Goal: Task Accomplishment & Management: Manage account settings

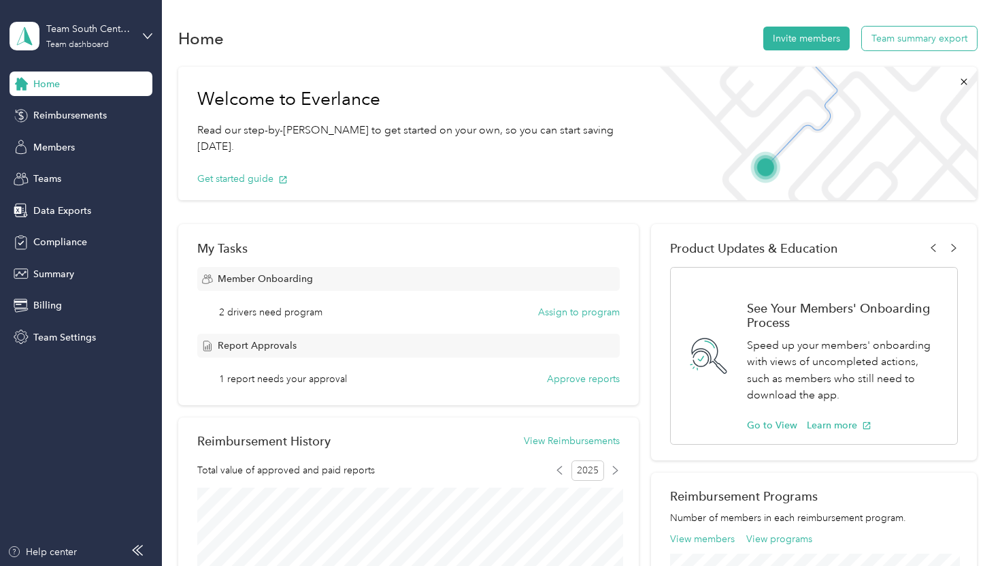
click at [932, 33] on button "Team summary export" at bounding box center [919, 39] width 115 height 24
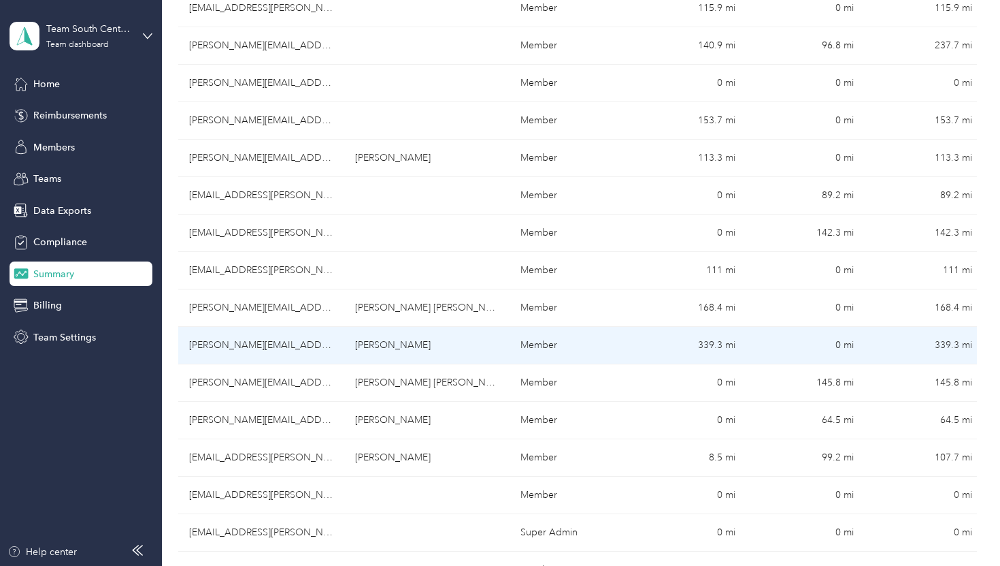
scroll to position [379, 0]
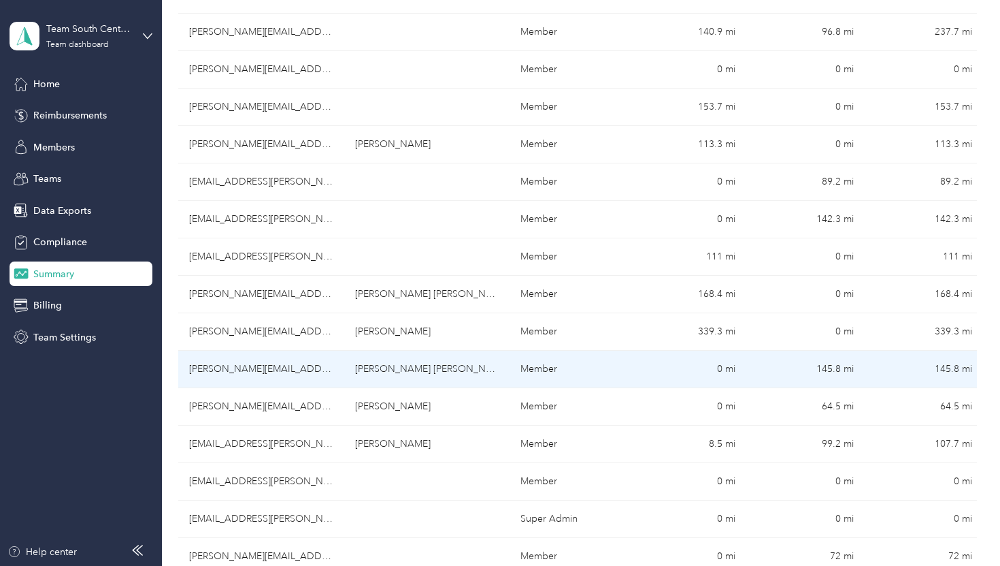
click at [263, 366] on td "[PERSON_NAME][EMAIL_ADDRESS][DOMAIN_NAME]" at bounding box center [261, 368] width 166 height 37
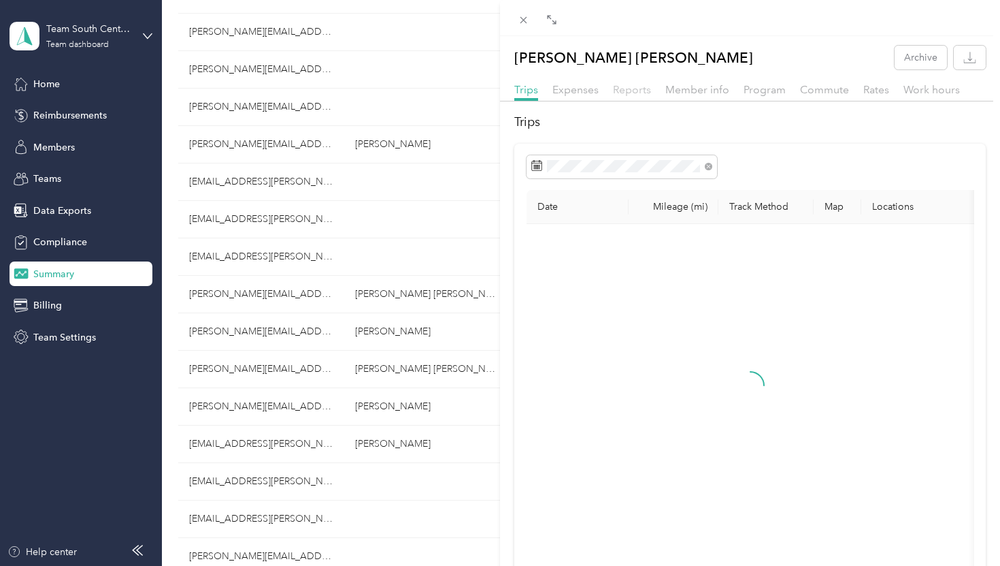
click at [629, 86] on span "Reports" at bounding box center [632, 89] width 38 height 13
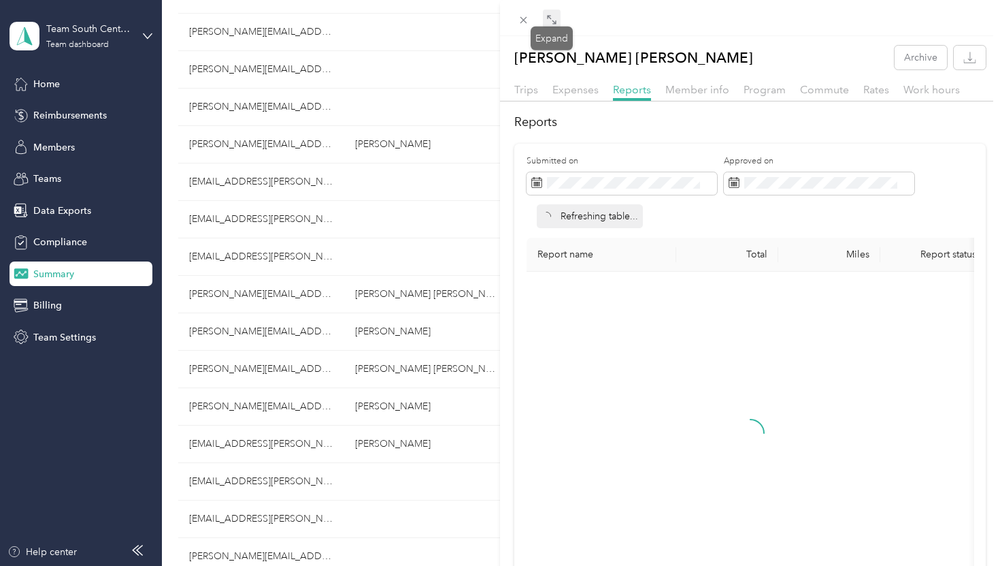
click at [557, 26] on span at bounding box center [552, 19] width 18 height 19
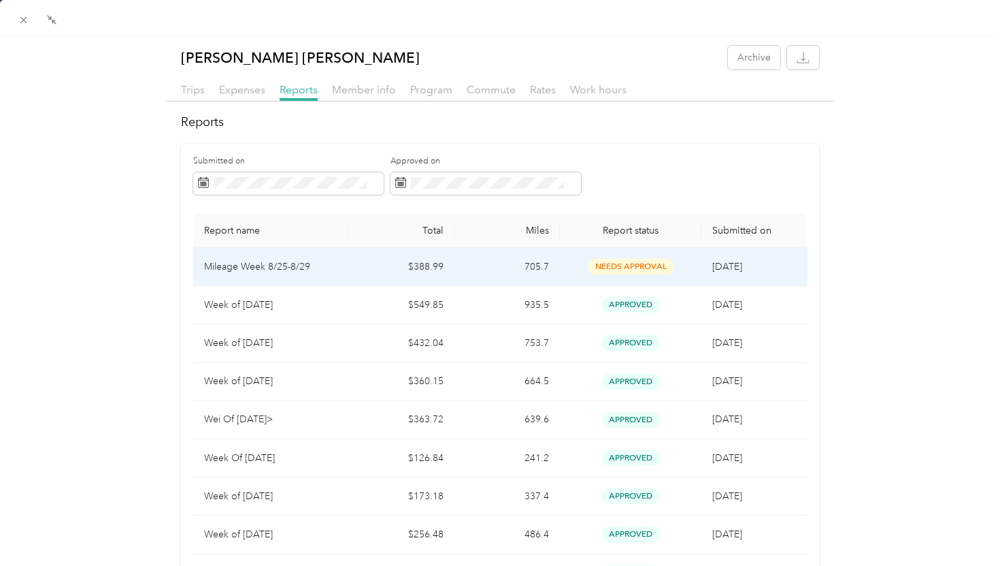
click at [388, 274] on td "$388.99" at bounding box center [401, 267] width 106 height 38
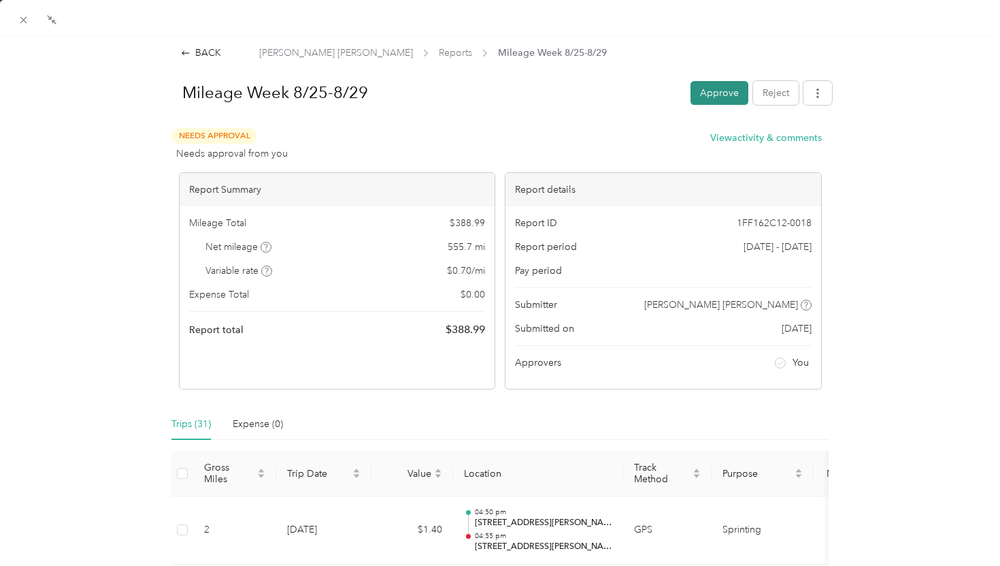
click at [724, 91] on button "Approve" at bounding box center [720, 93] width 58 height 24
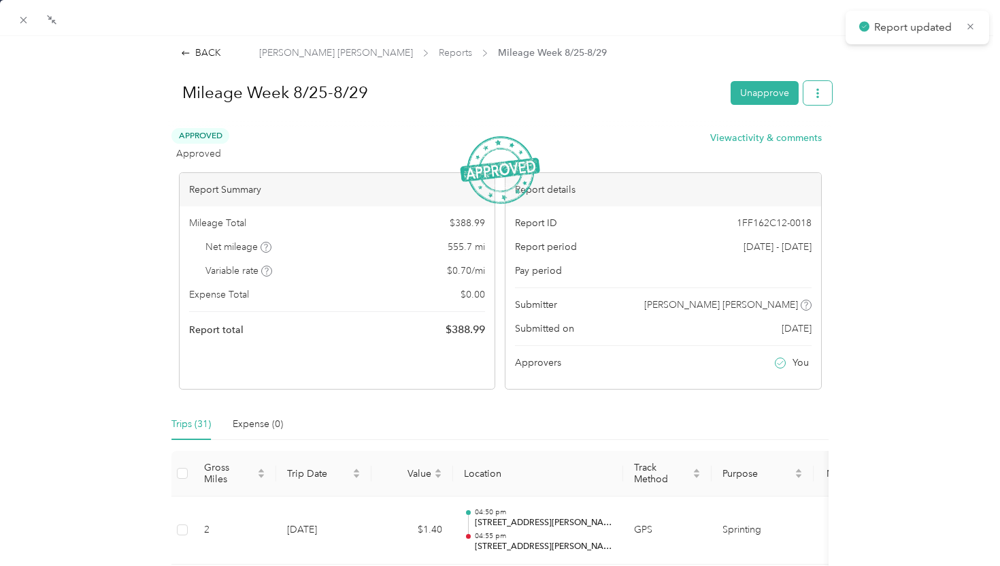
click at [819, 87] on span "button" at bounding box center [818, 93] width 10 height 12
click at [778, 144] on span "Download" at bounding box center [779, 142] width 45 height 14
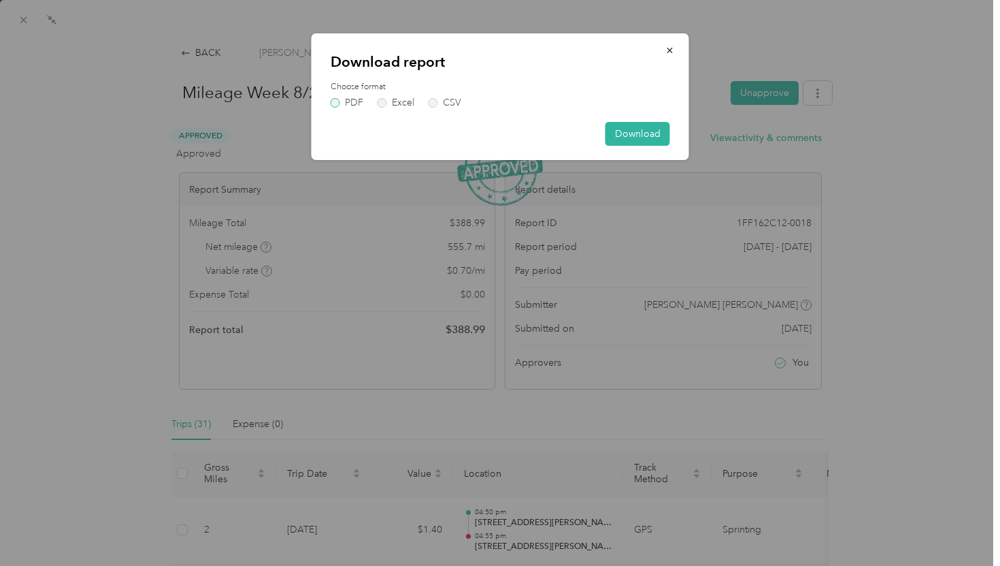
click at [355, 100] on label "PDF" at bounding box center [347, 103] width 33 height 10
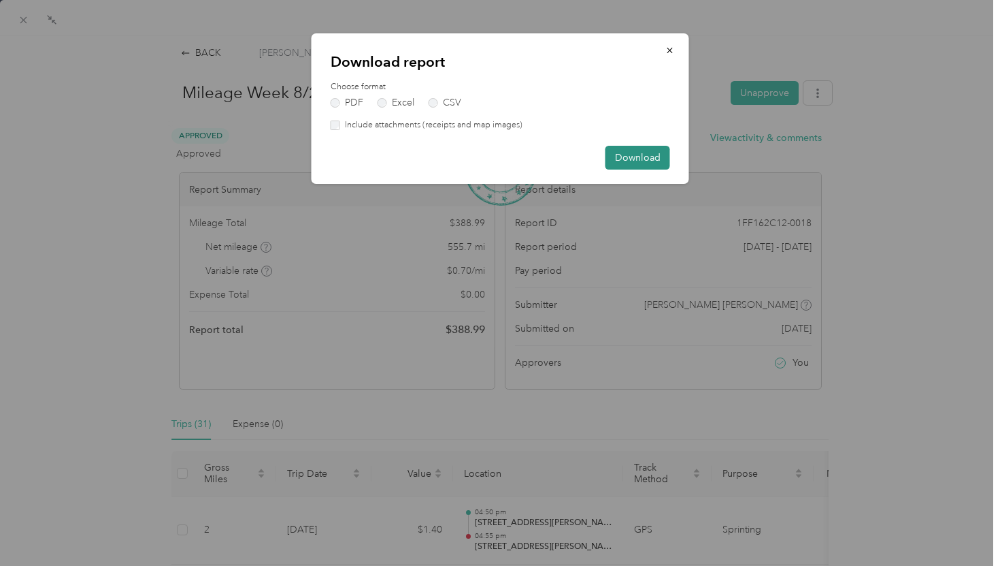
click at [622, 165] on button "Download" at bounding box center [638, 158] width 65 height 24
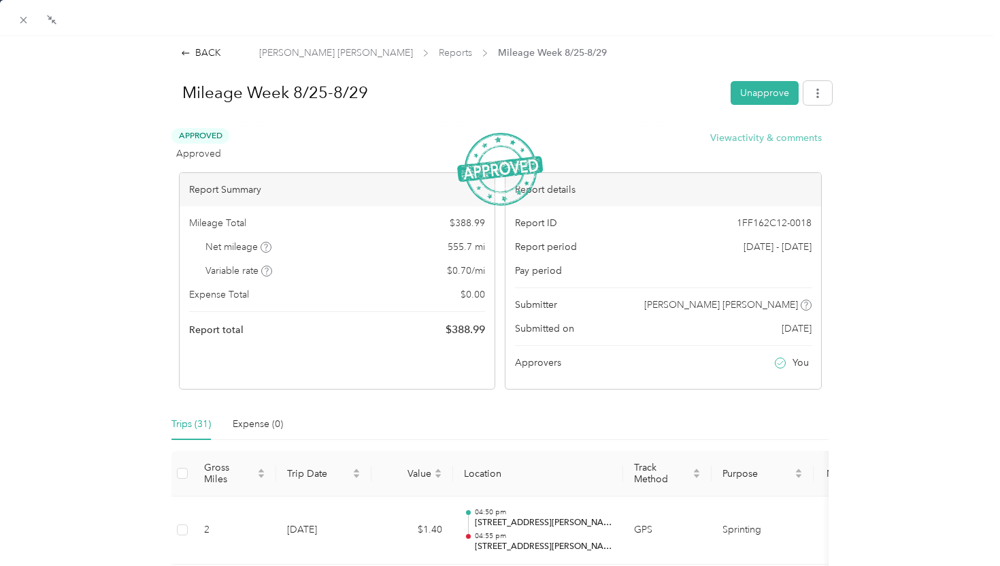
click at [732, 142] on button "View activity & comments" at bounding box center [767, 138] width 112 height 14
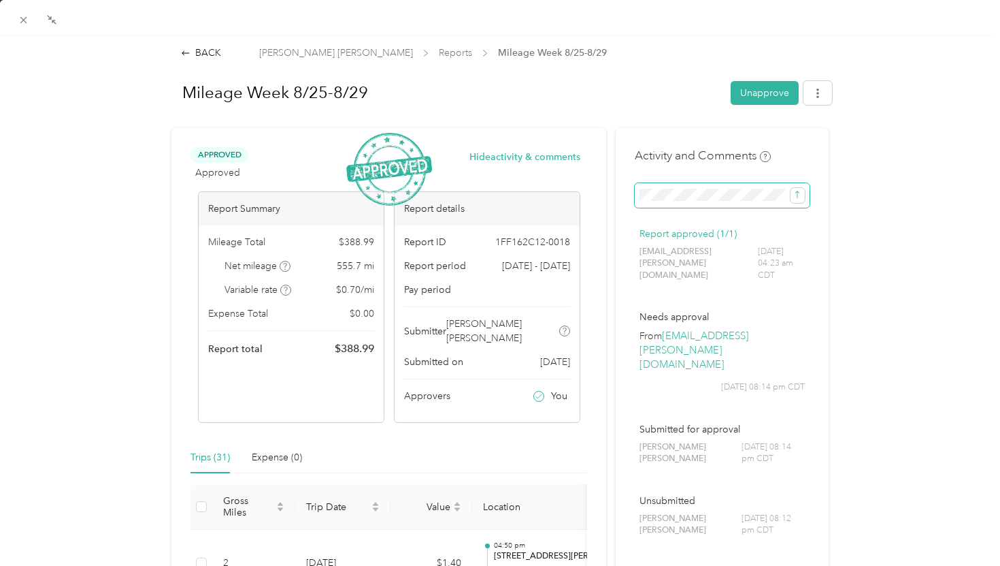
click at [699, 204] on span at bounding box center [722, 195] width 175 height 25
click at [799, 199] on span "submit" at bounding box center [798, 195] width 10 height 12
